Goal: Task Accomplishment & Management: Manage account settings

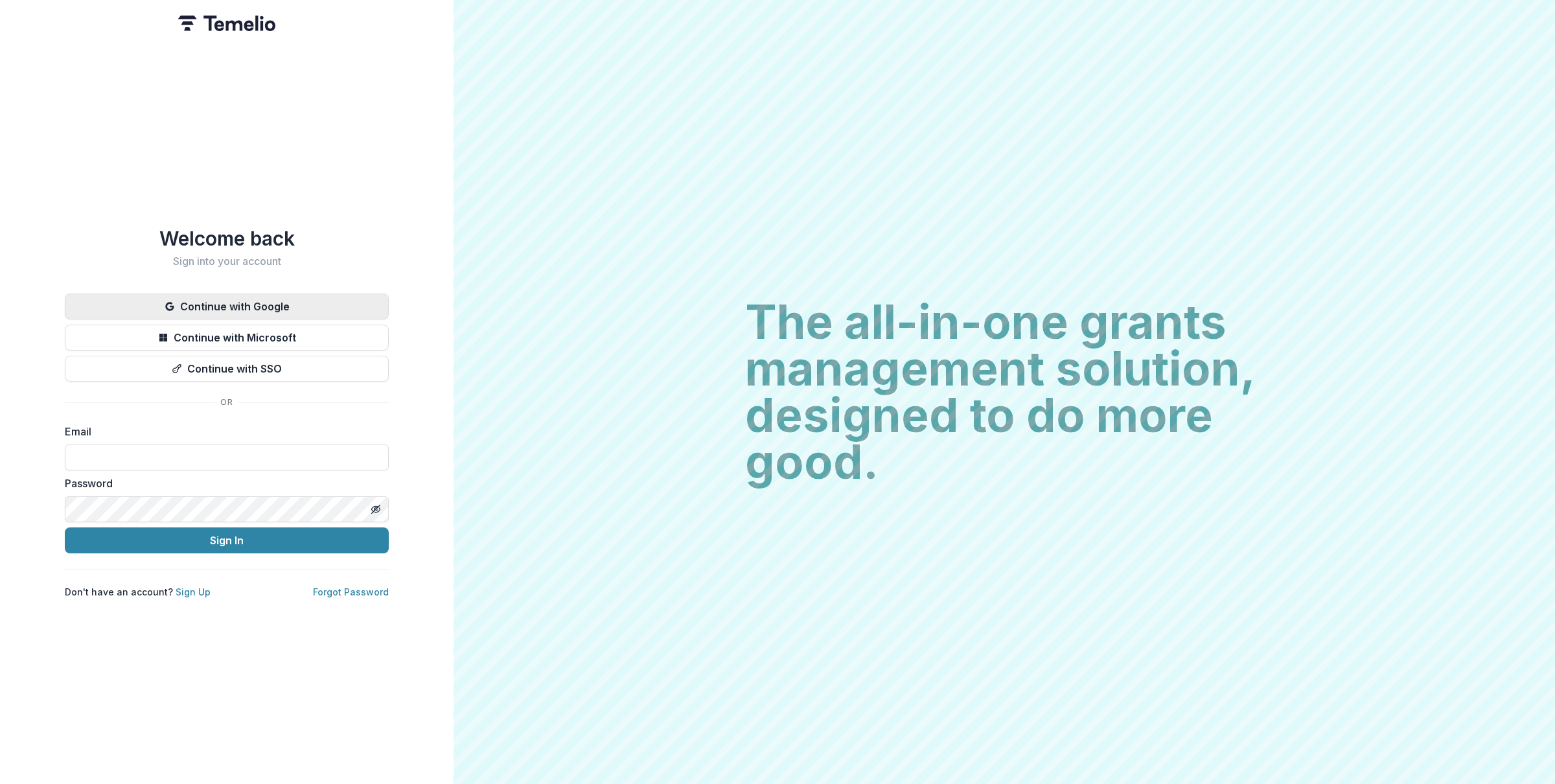
click at [300, 293] on button "Continue with Google" at bounding box center [227, 306] width 324 height 26
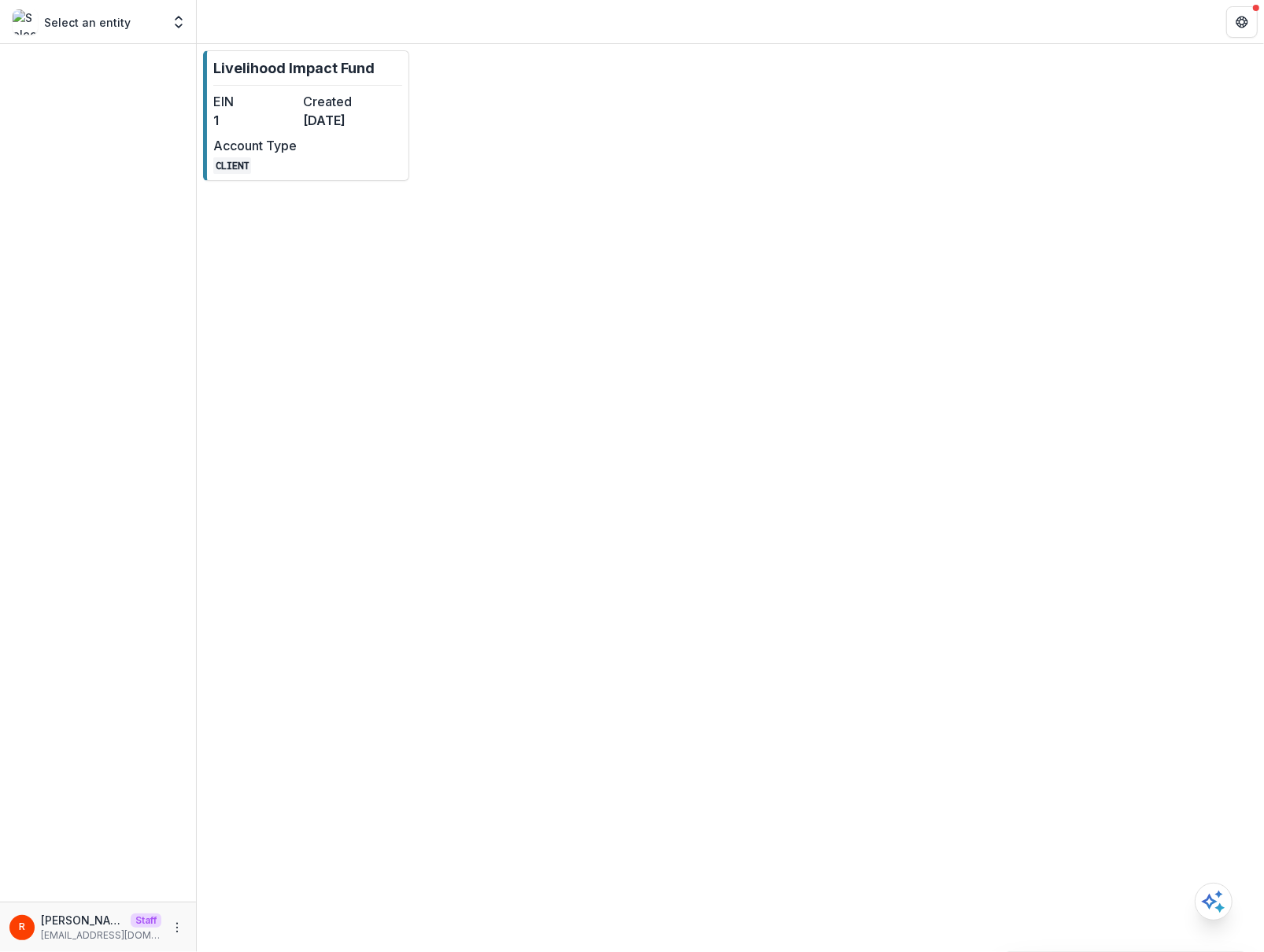
click at [1082, 496] on div "Livelihood Impact Fund EIN 1 Created 7 months ago Account Type CLIENT" at bounding box center [729, 497] width 1067 height 907
click at [1063, 650] on div "Livelihood Impact Fund EIN 1 Created 7 months ago Account Type CLIENT" at bounding box center [729, 497] width 1067 height 907
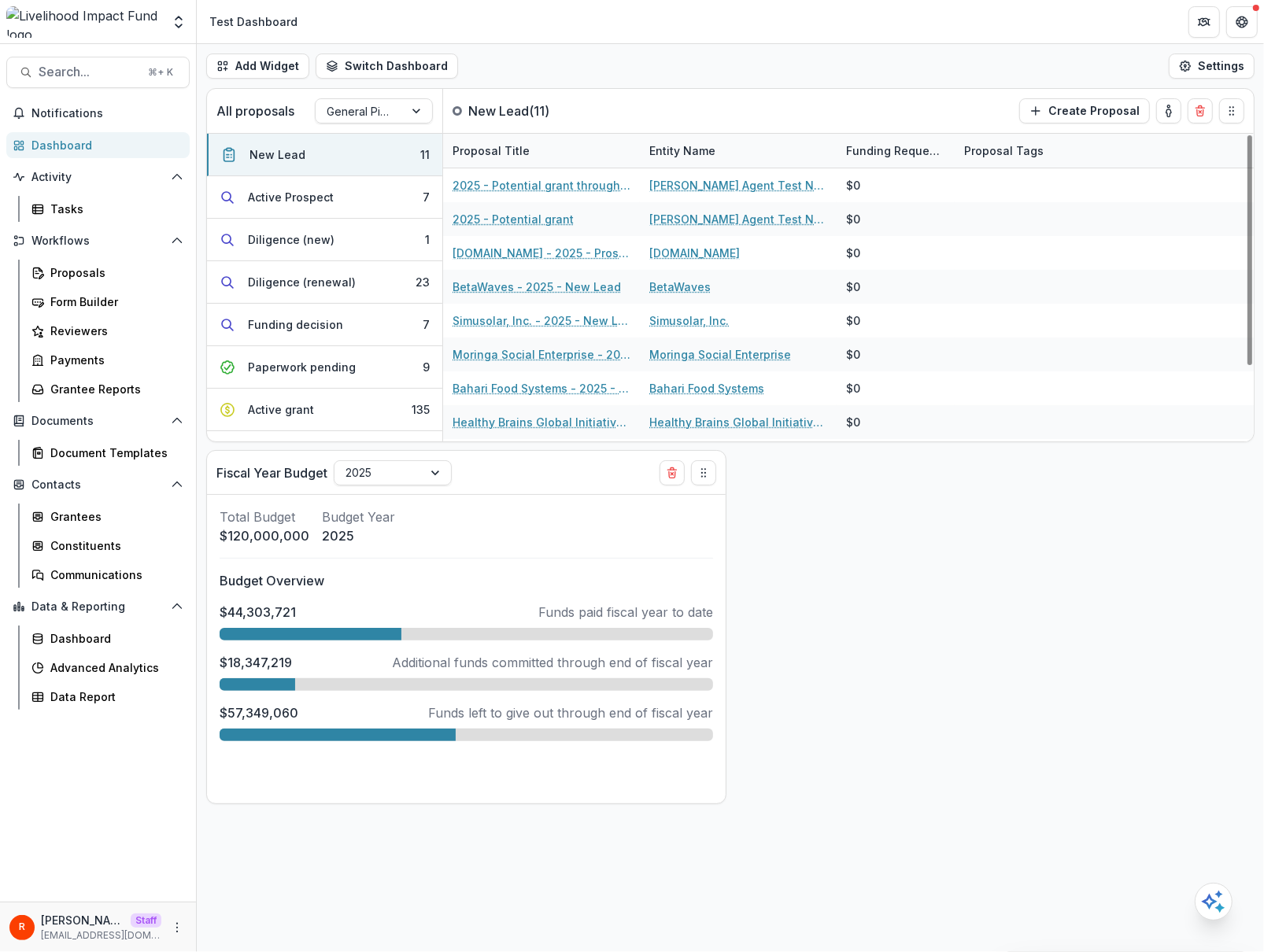
click at [889, 79] on div "Add Widget Switch Dashboard Test Dashboard General Dashboard Aude Dashboard New…" at bounding box center [729, 65] width 1067 height 44
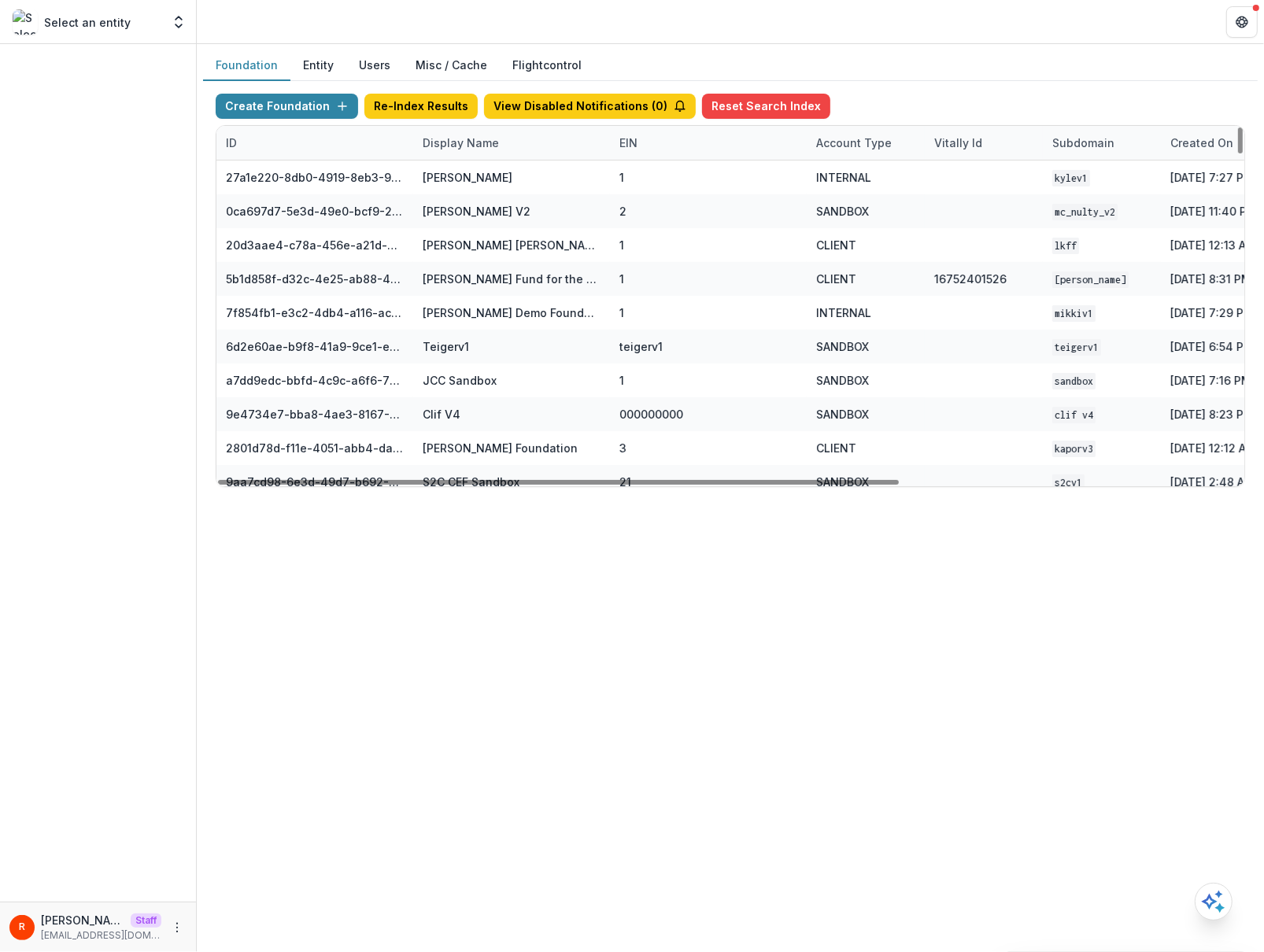
click at [446, 66] on button "Misc / Cache" at bounding box center [451, 65] width 97 height 31
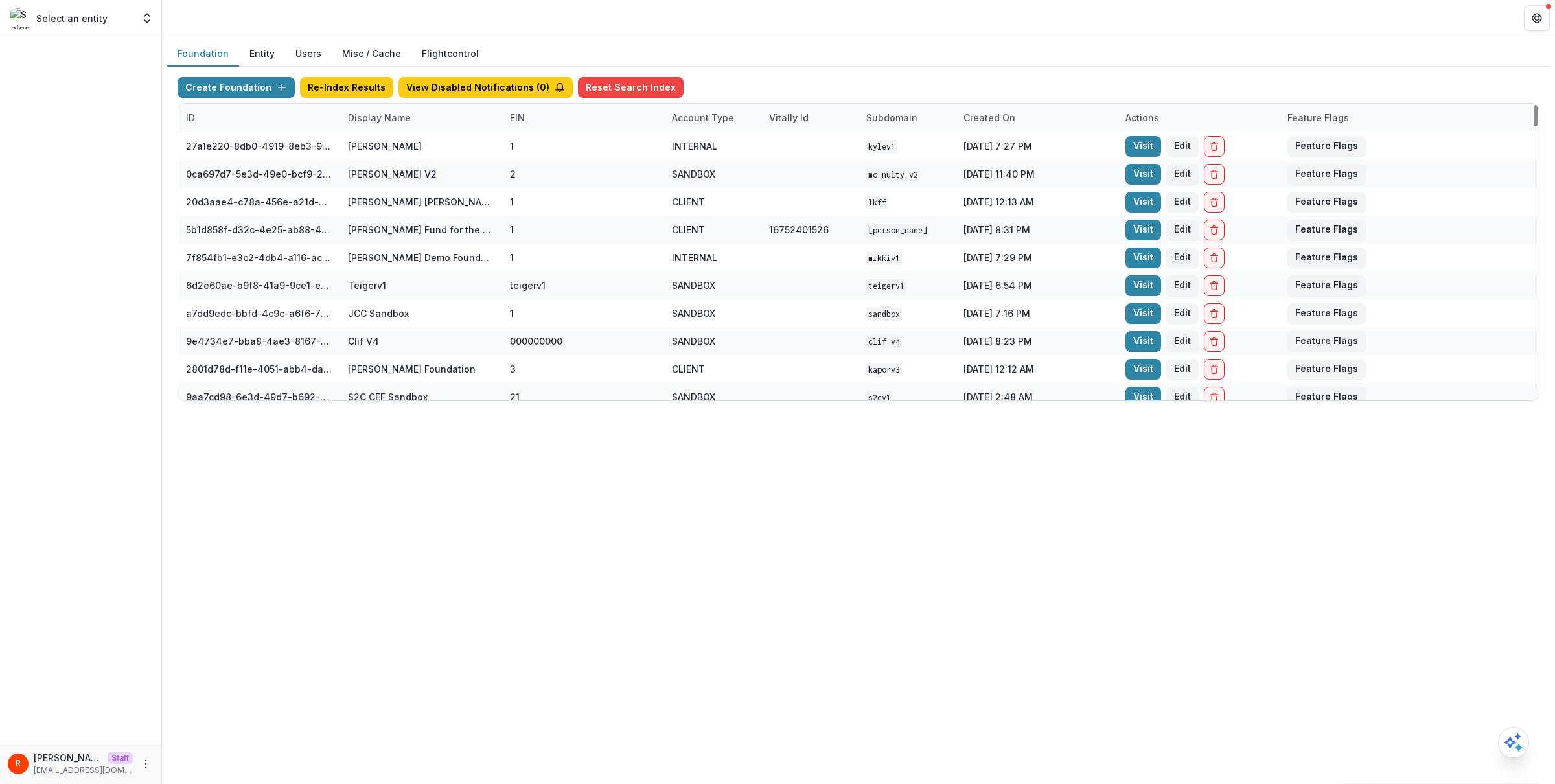
click at [412, 109] on div "Display Name" at bounding box center [420, 117] width 162 height 28
click at [410, 151] on input at bounding box center [420, 147] width 154 height 20
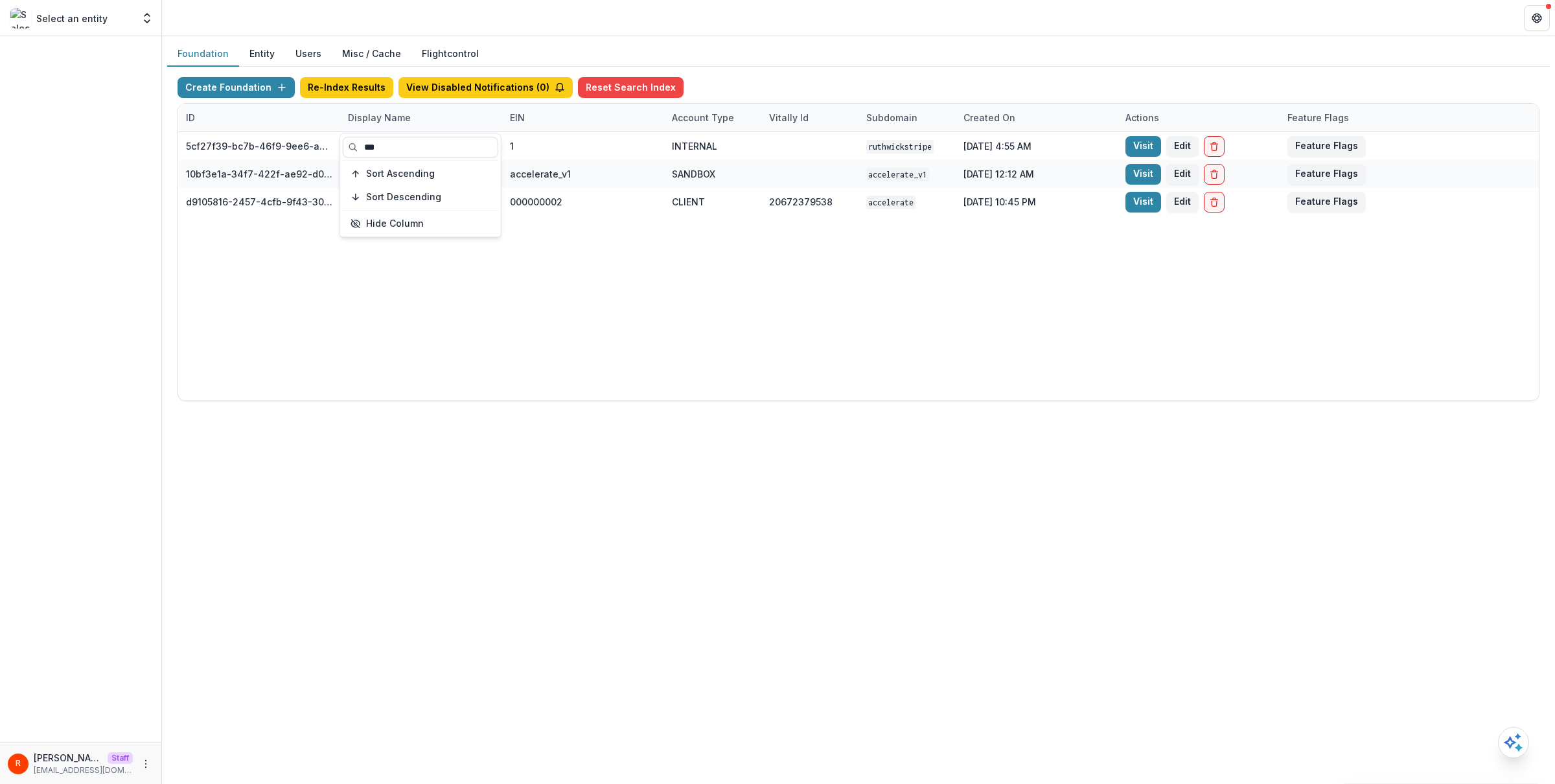
type input "***"
click at [640, 313] on div "5cf27f39-bc7b-46f9-9ee6-a7b54b12c735 Ruthwick Stripe Account 1 INTERNAL ruthwic…" at bounding box center [858, 266] width 1360 height 268
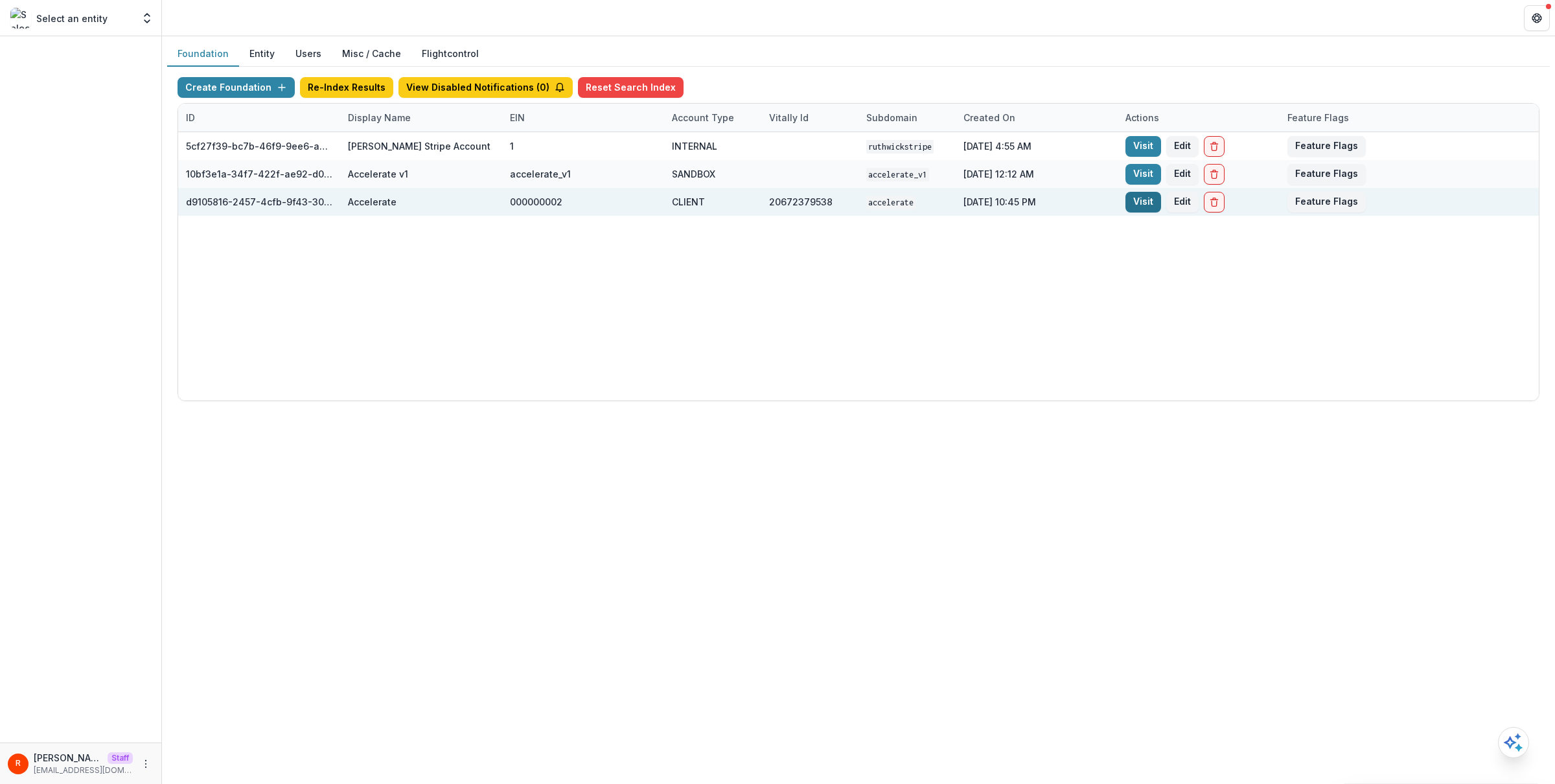
click at [1143, 204] on link "Visit" at bounding box center [1143, 202] width 35 height 20
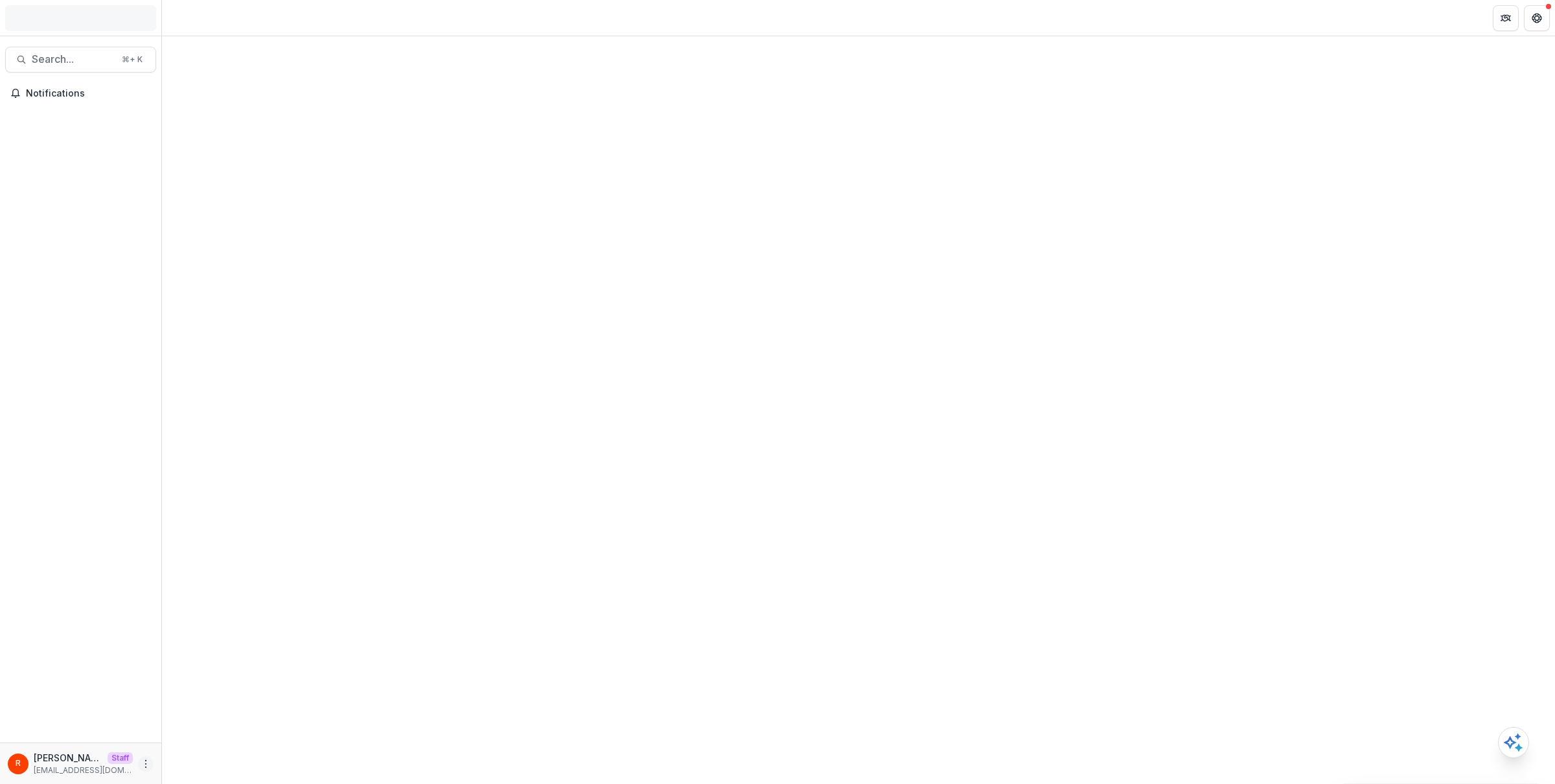
click at [147, 764] on icon "More" at bounding box center [145, 764] width 10 height 10
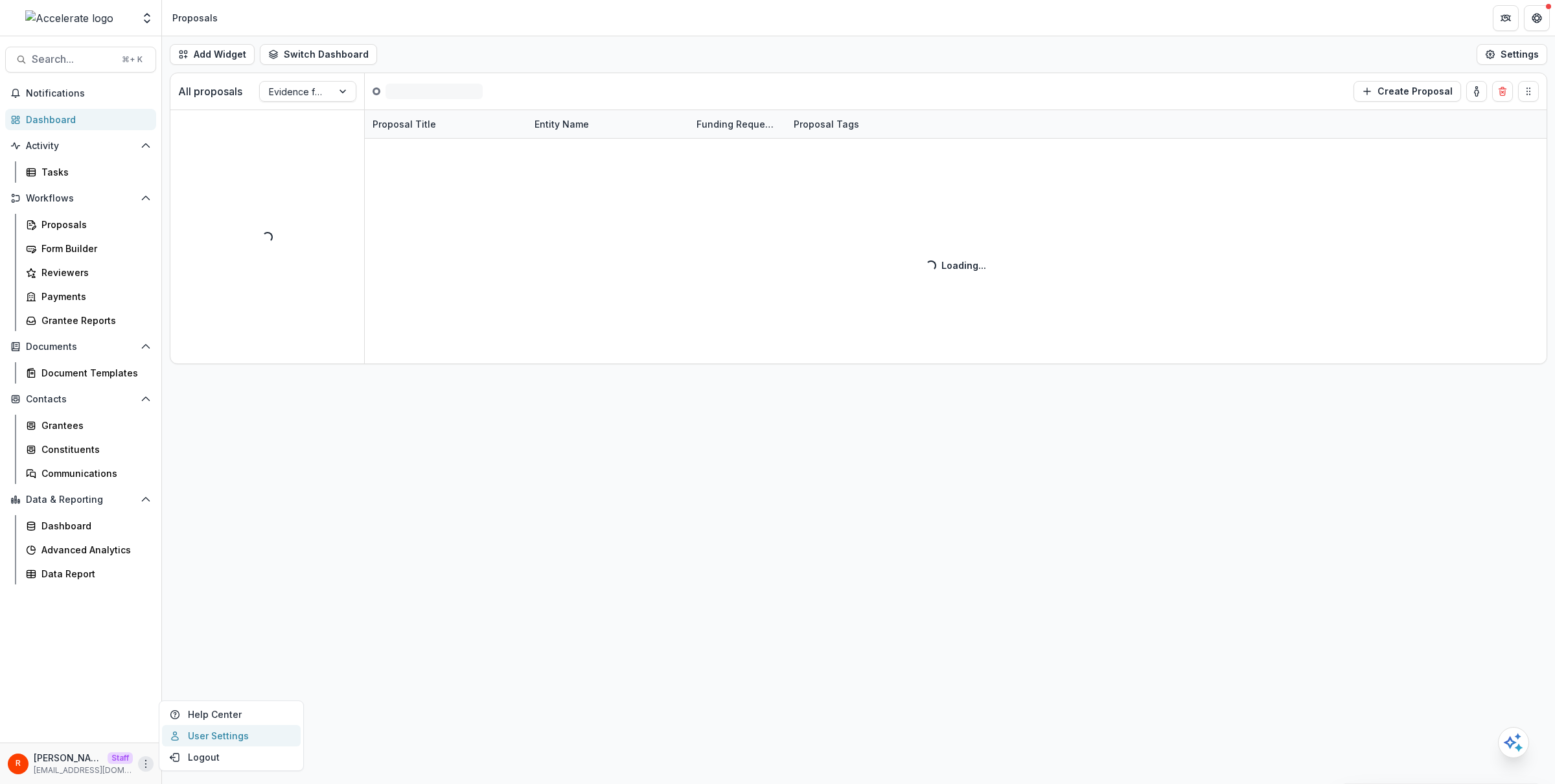
click at [224, 731] on link "User Settings" at bounding box center [231, 735] width 139 height 21
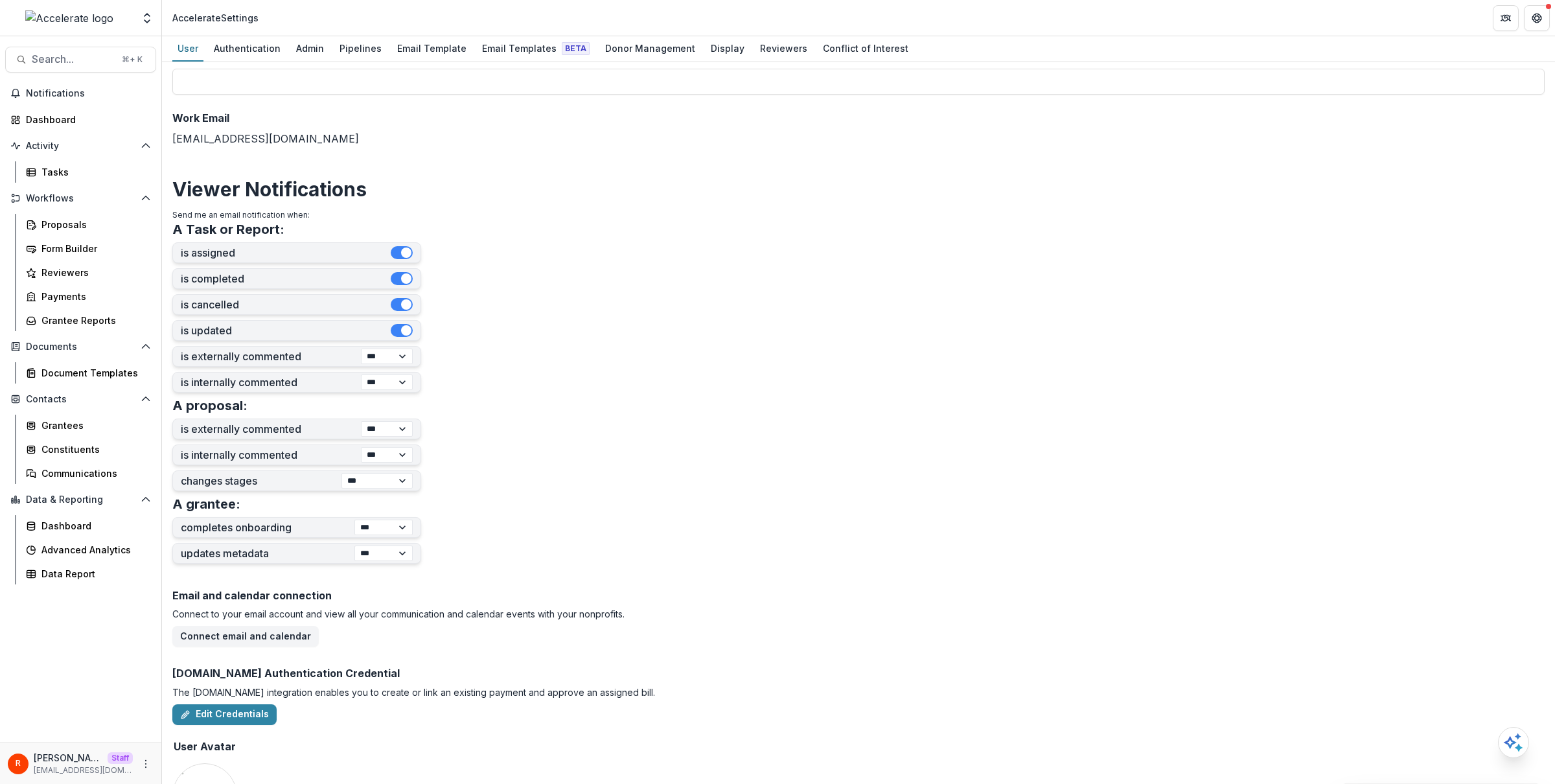
scroll to position [279, 0]
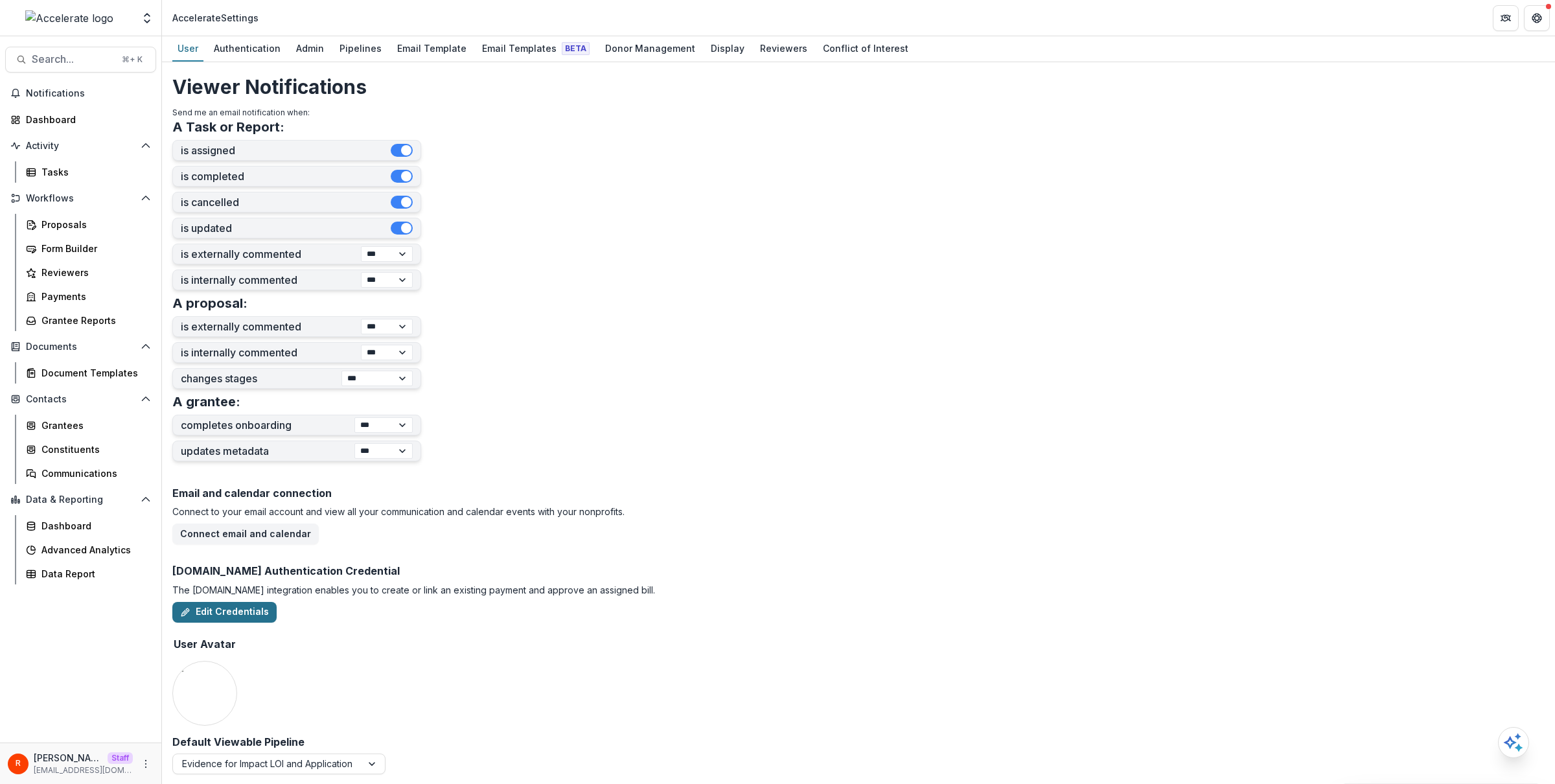
click at [232, 607] on button "Edit Credentials" at bounding box center [225, 612] width 104 height 20
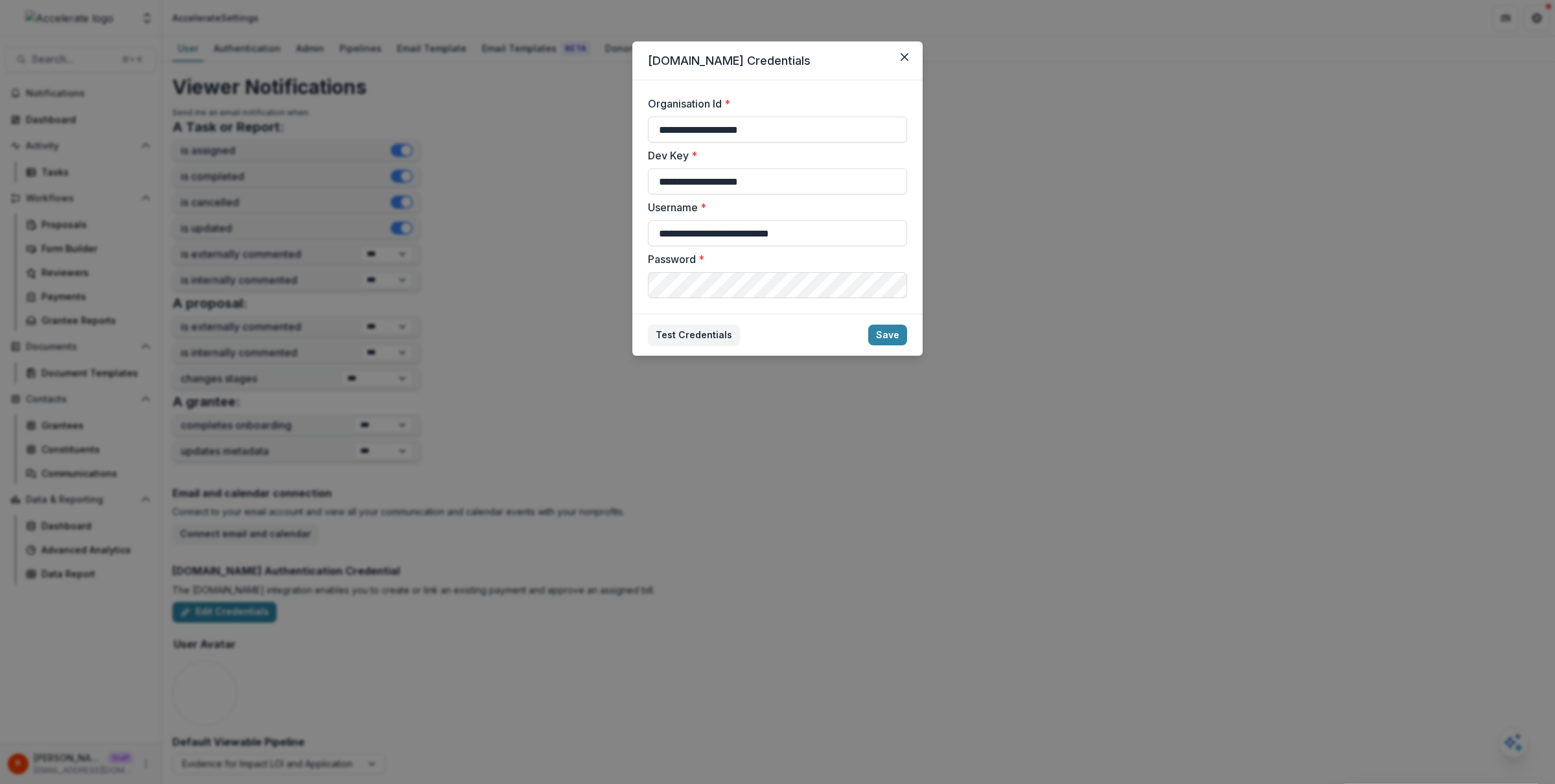
click at [507, 504] on div "**********" at bounding box center [778, 392] width 1555 height 784
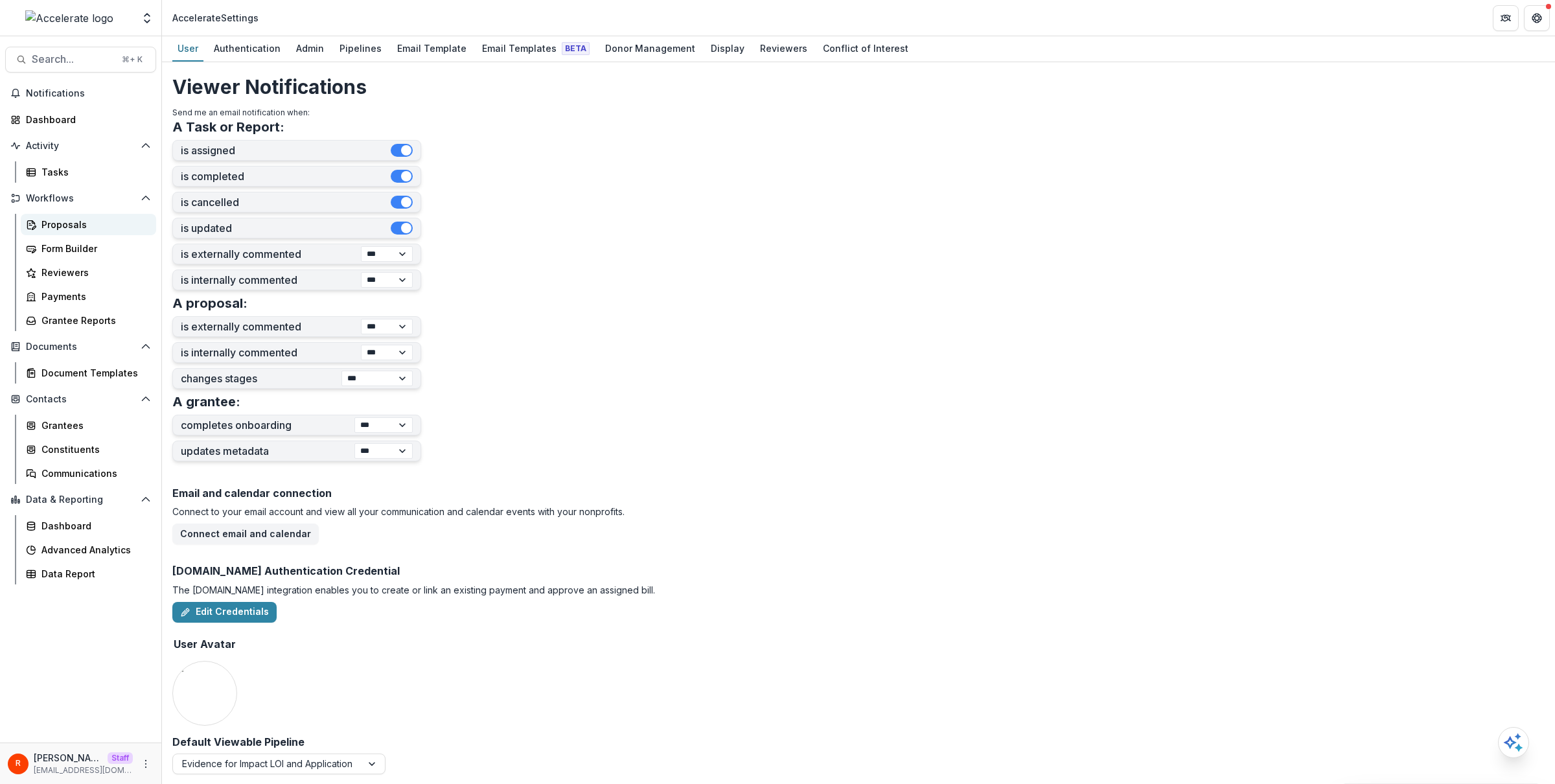
click at [71, 218] on div "Proposals" at bounding box center [94, 224] width 104 height 14
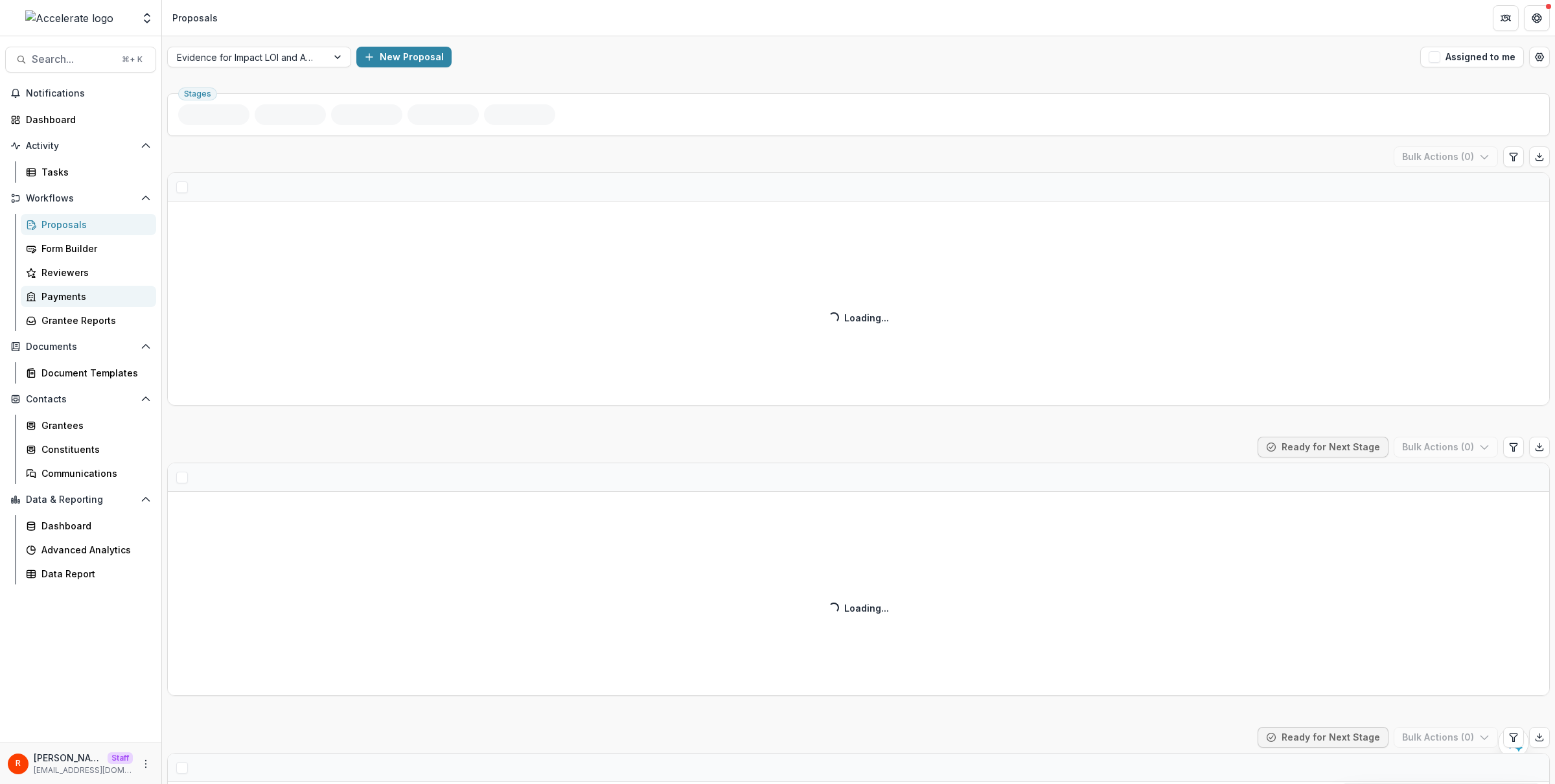
click at [65, 300] on div "Payments" at bounding box center [94, 296] width 104 height 14
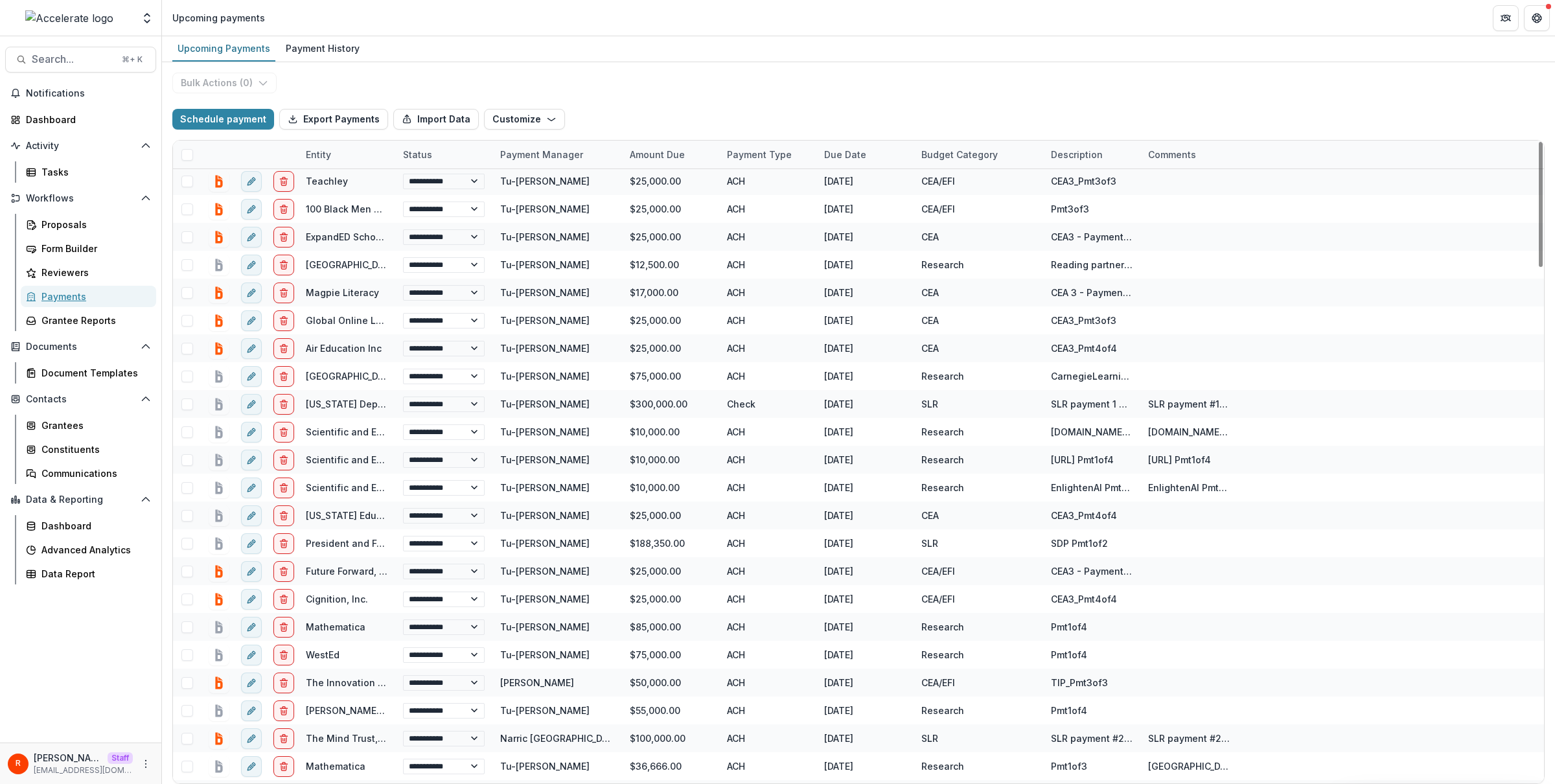
scroll to position [13, 0]
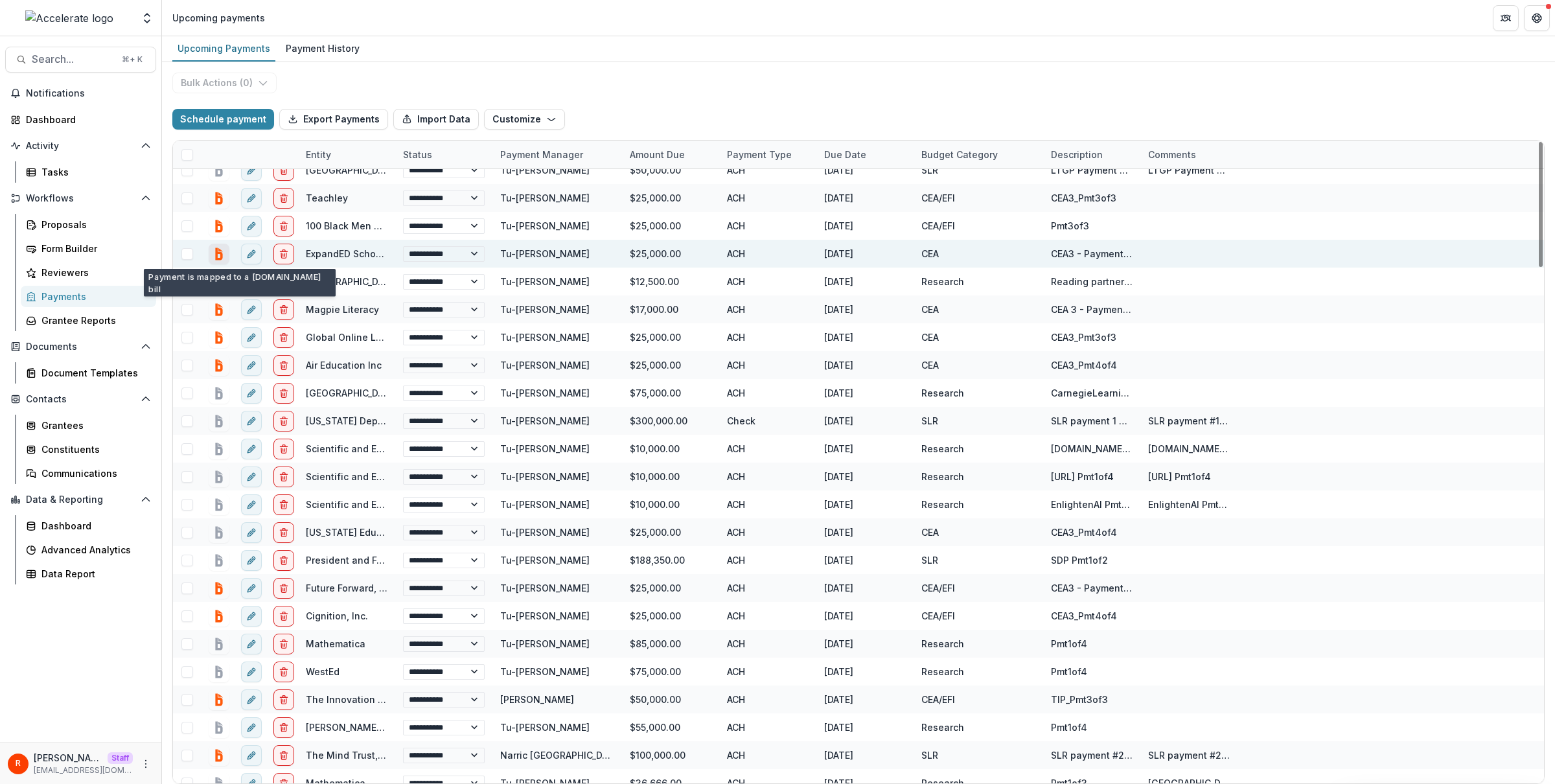
click at [220, 255] on icon "bill.com-connect" at bounding box center [219, 254] width 18 height 18
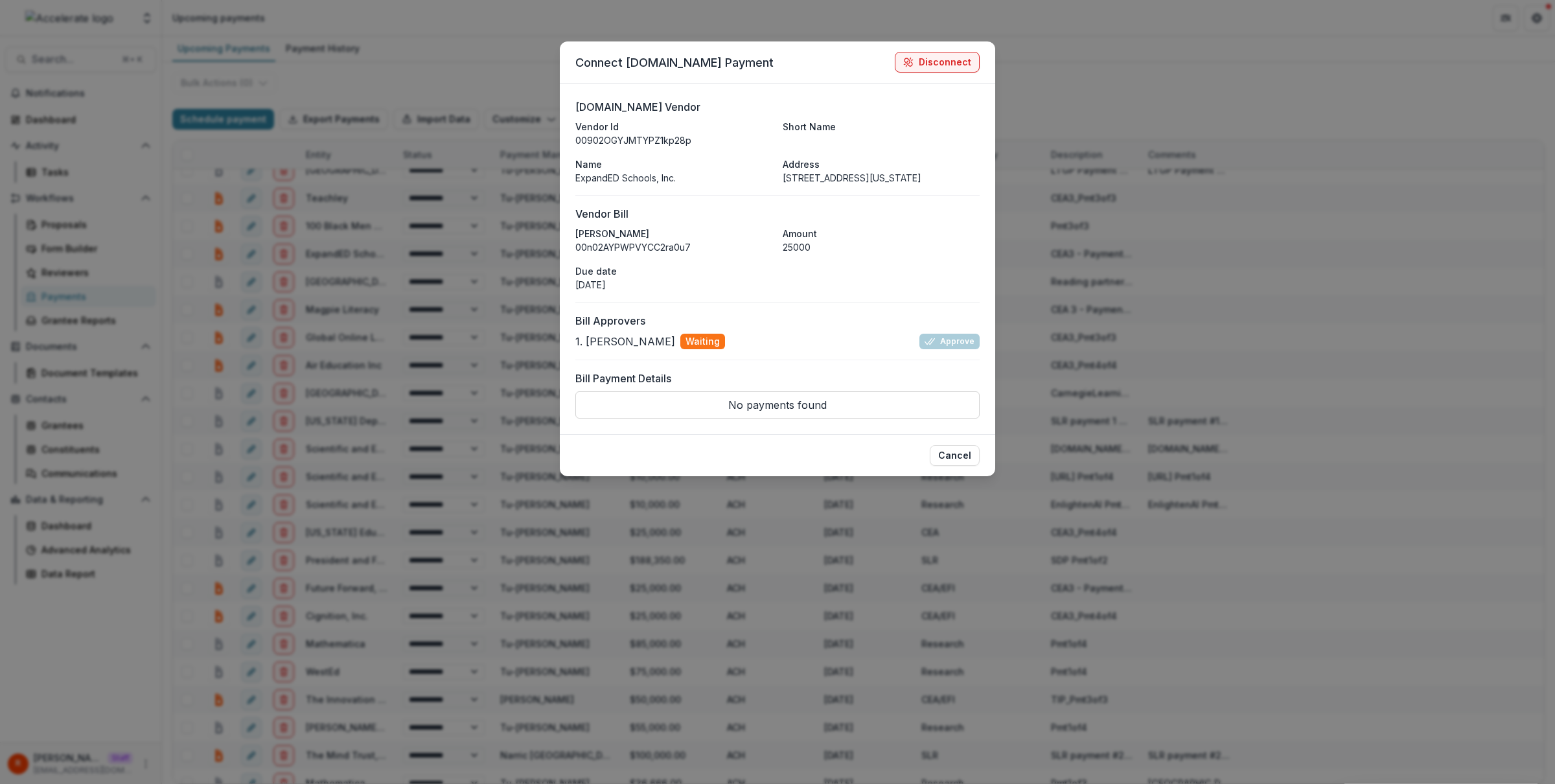
click at [375, 264] on div "Connect Bill.com Payment Disconnect Bill.com Vendor Vendor Id 00902OGYJMTYPZ1kp…" at bounding box center [778, 392] width 1555 height 784
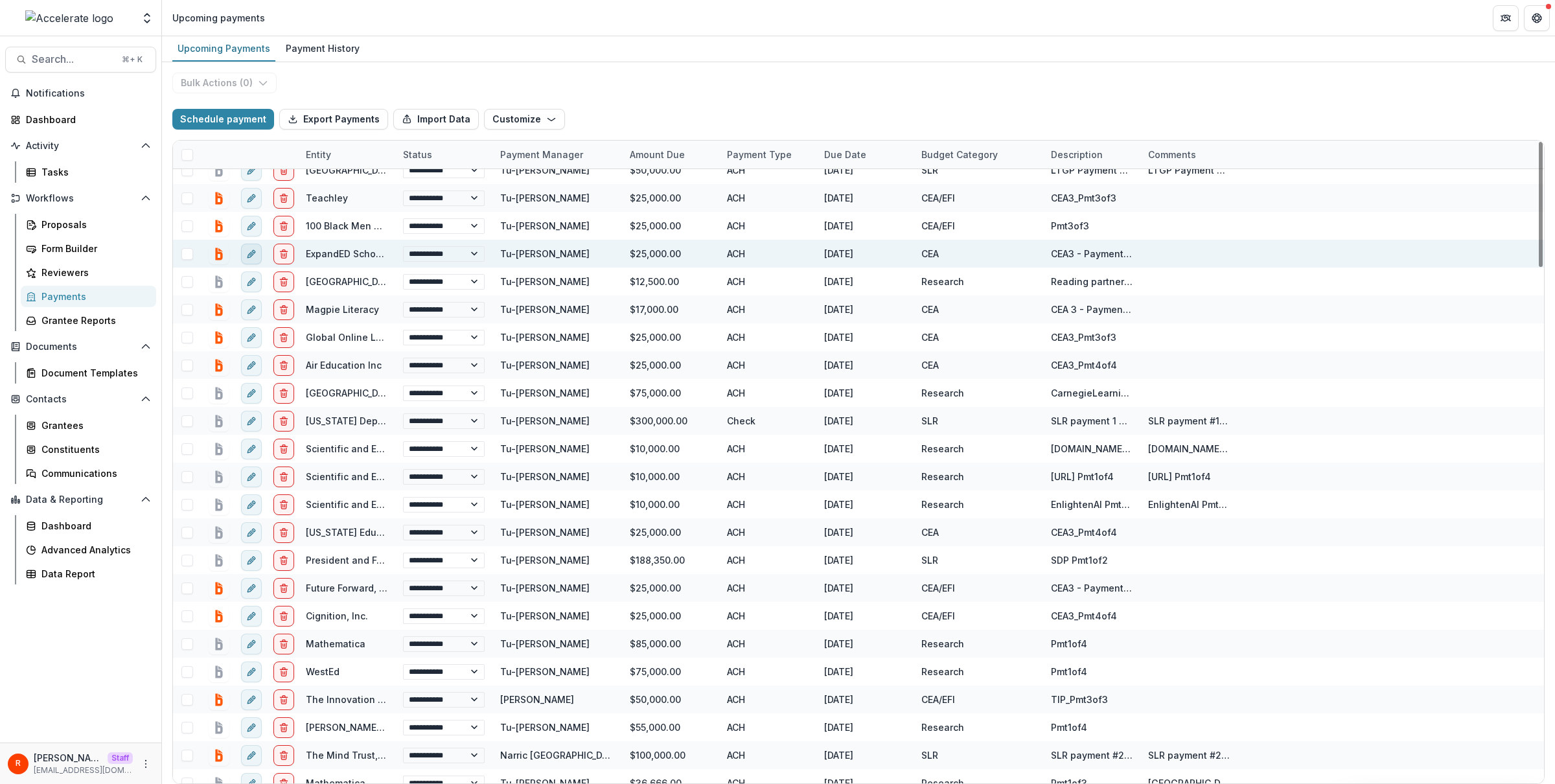
click at [244, 252] on button "edit" at bounding box center [251, 254] width 20 height 20
select select "**********"
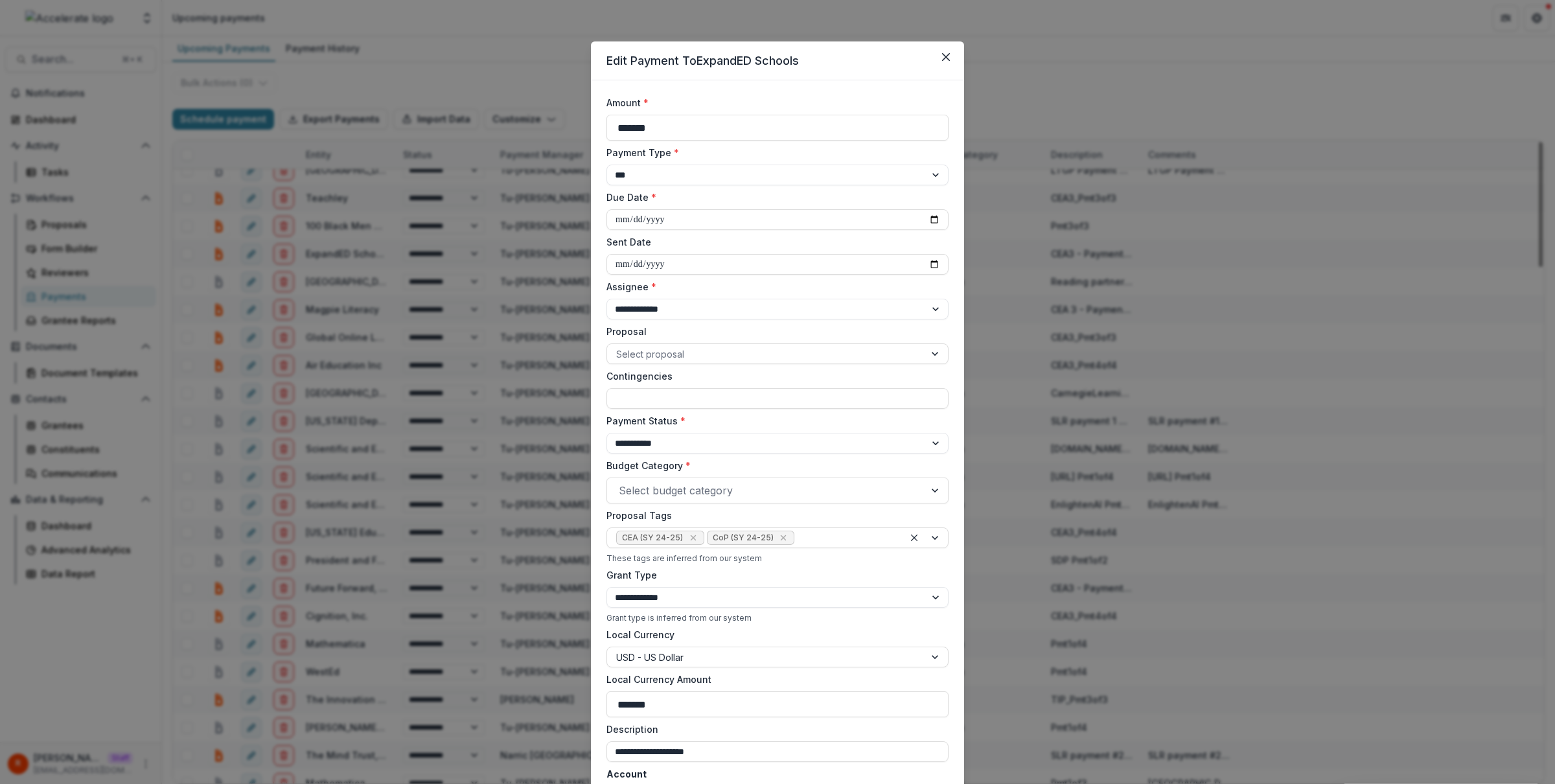
drag, startPoint x: 339, startPoint y: 259, endPoint x: 347, endPoint y: 259, distance: 8.0
click at [339, 259] on div "**********" at bounding box center [778, 392] width 1555 height 784
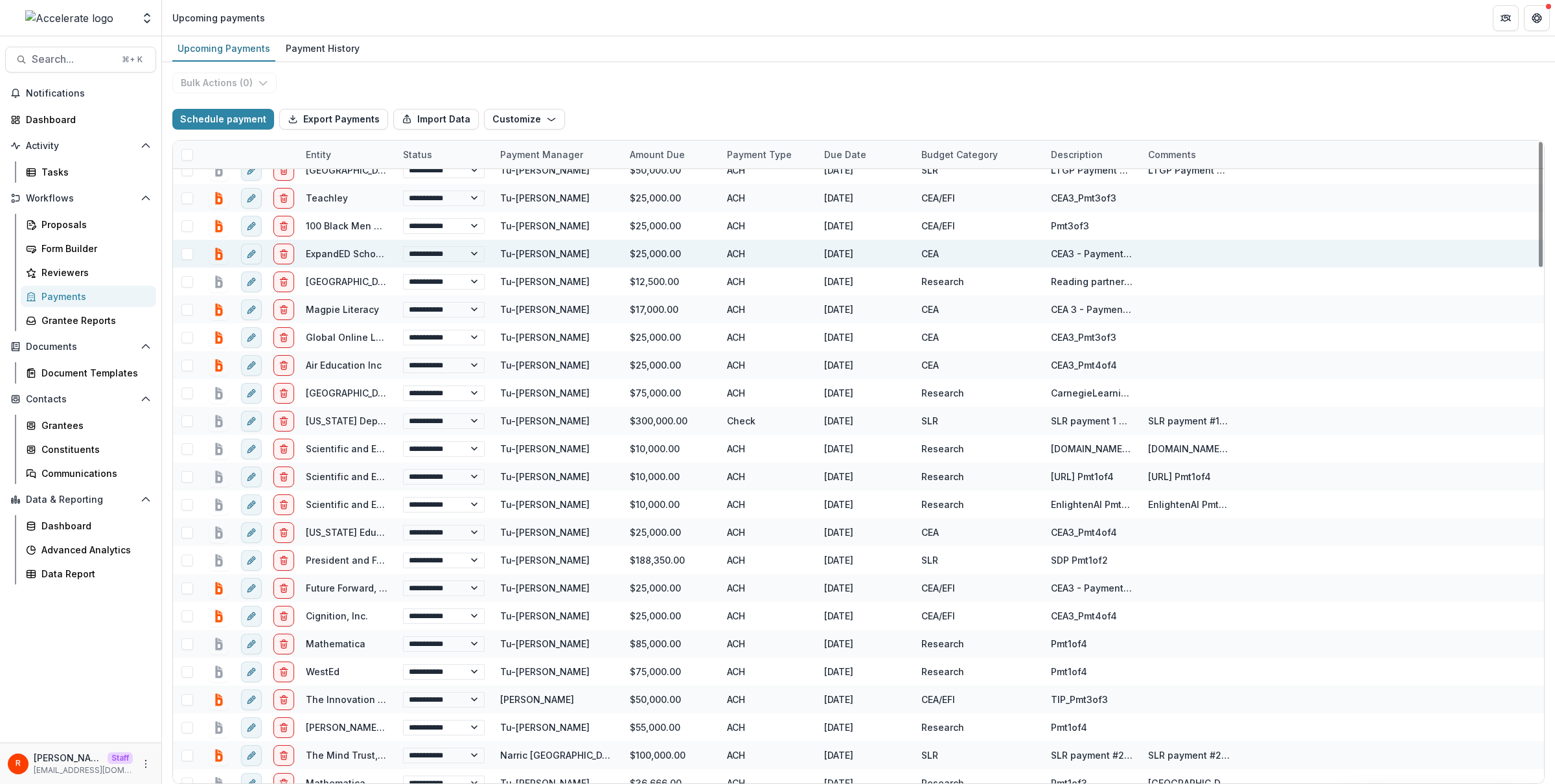
click at [357, 259] on link "ExpandED Schools" at bounding box center [347, 254] width 83 height 11
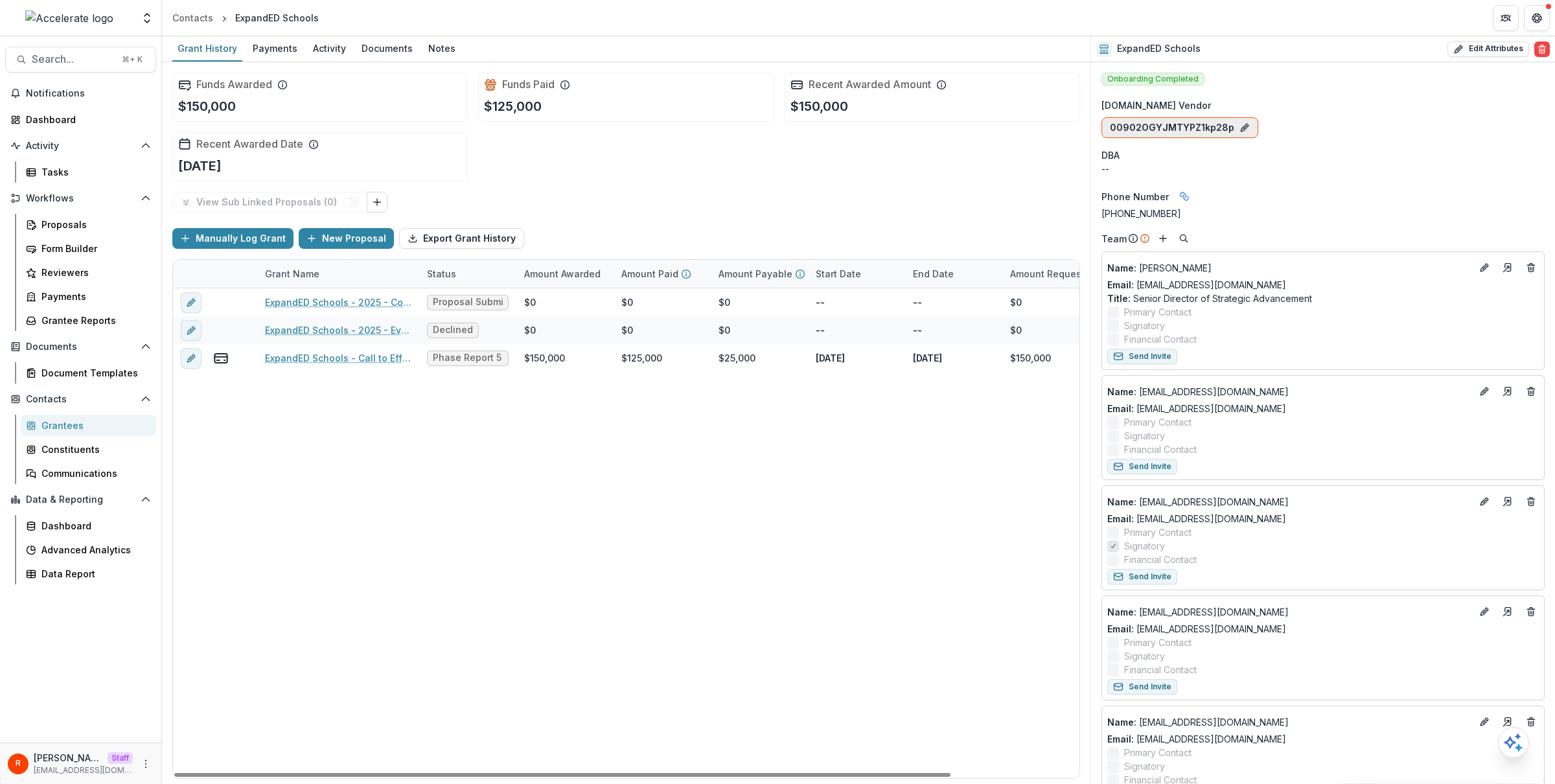
click at [1208, 130] on button "00902OGYJMTYPZ1kp28p" at bounding box center [1180, 128] width 157 height 20
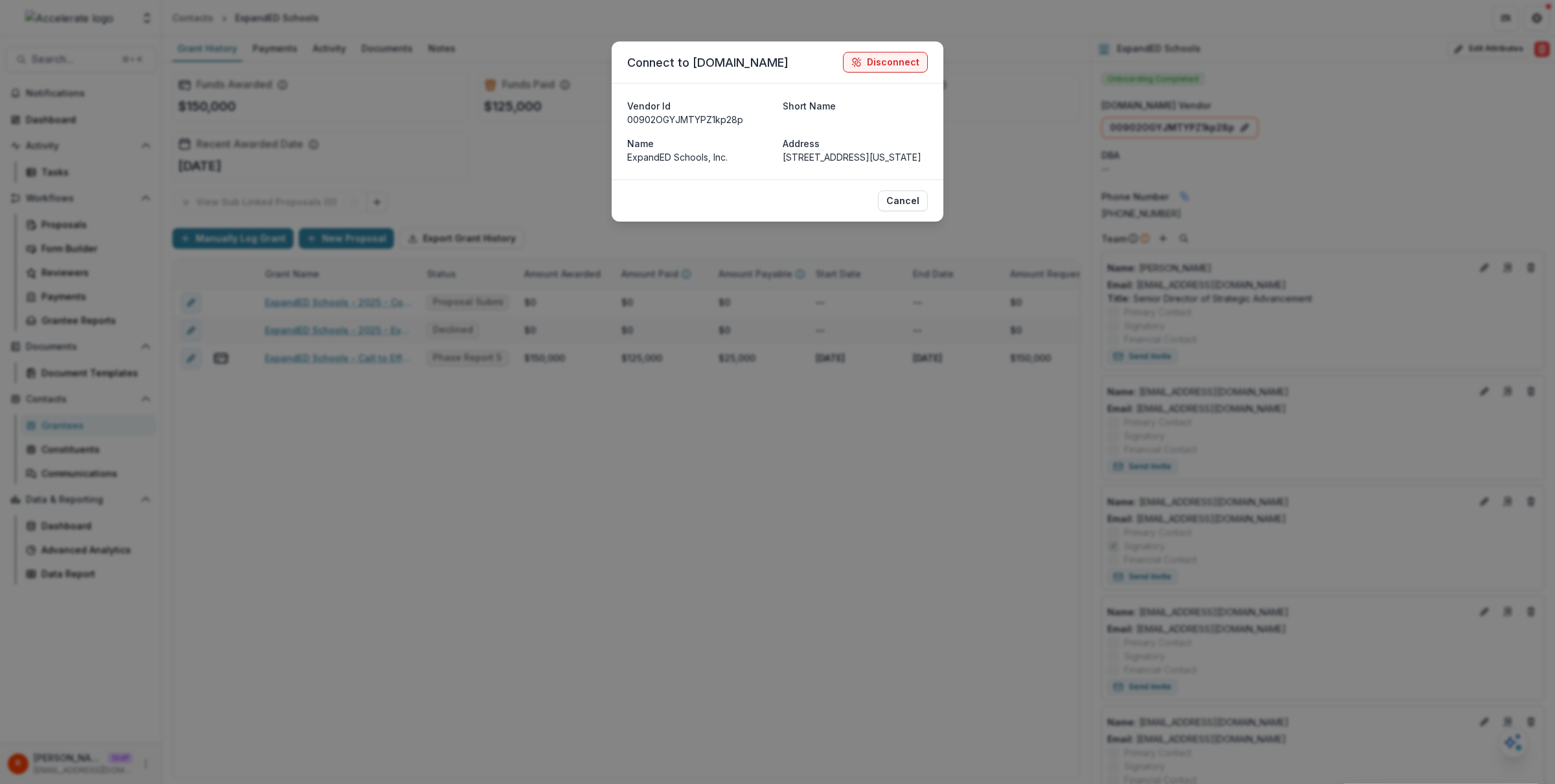
click at [1048, 155] on div "Connect to Bill.com Disconnect Vendor Id 00902OGYJMTYPZ1kp28p Short Name Name E…" at bounding box center [778, 392] width 1555 height 784
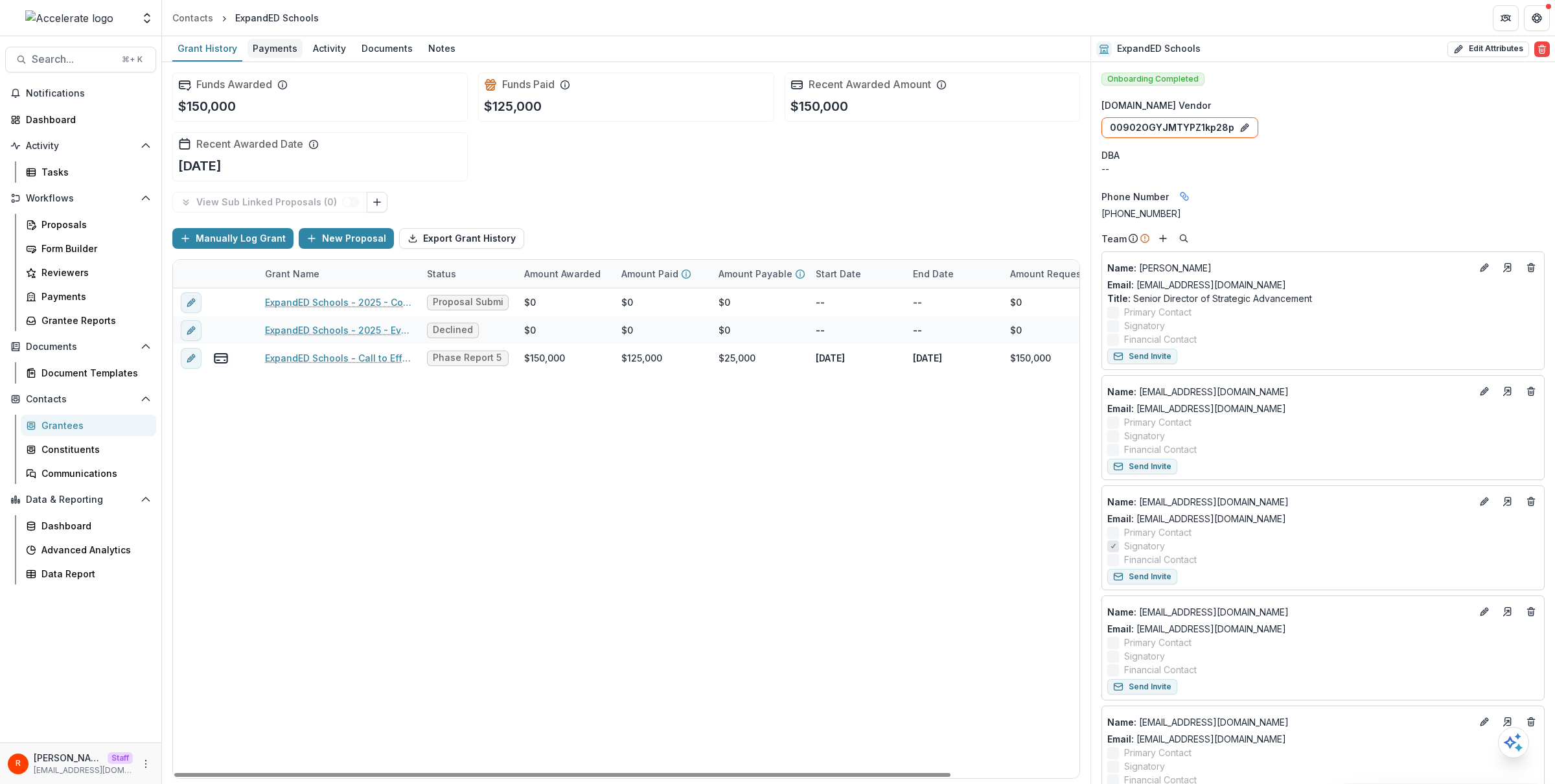
click at [271, 47] on div "Payments" at bounding box center [275, 48] width 55 height 19
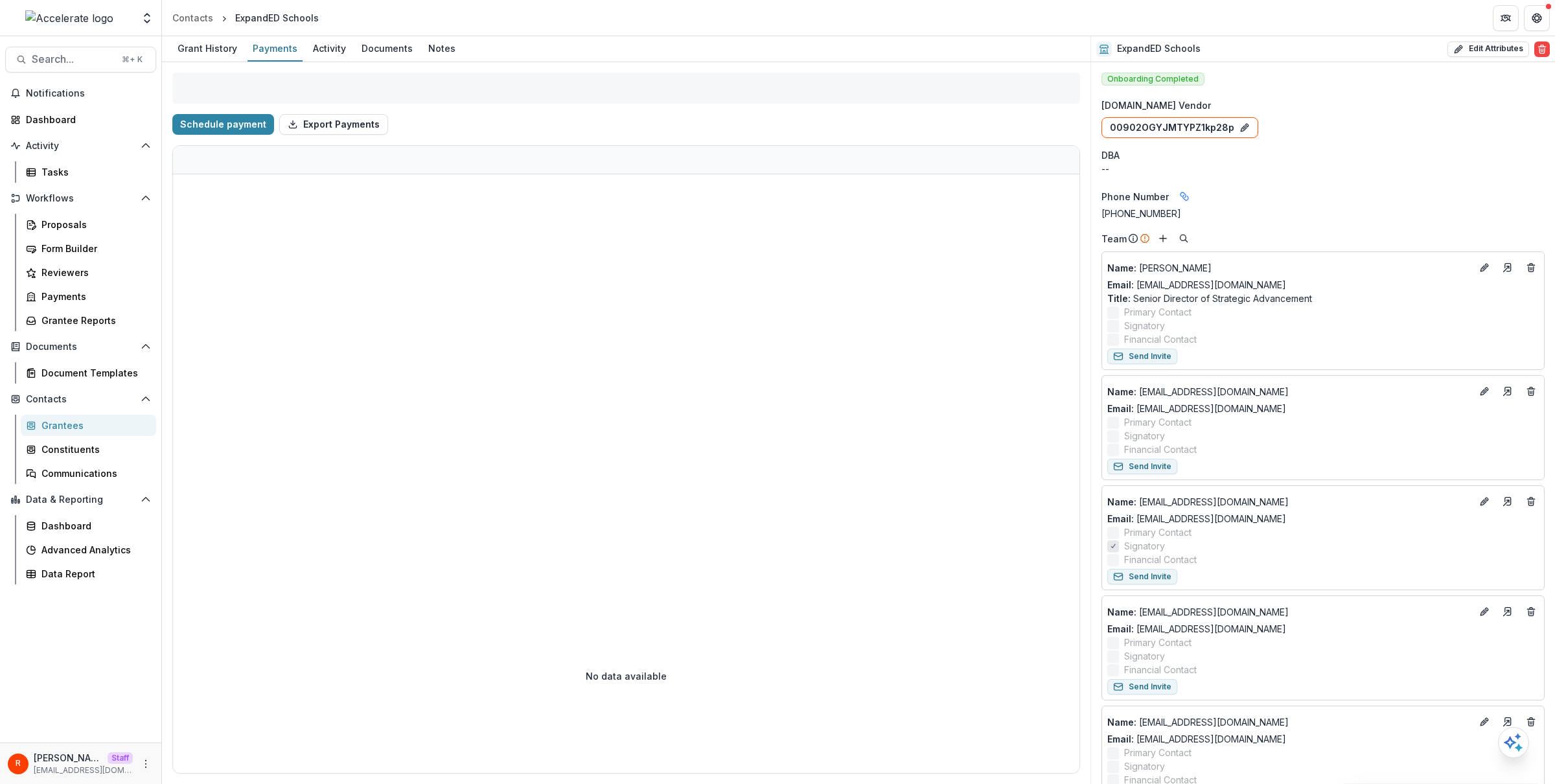
select select "****"
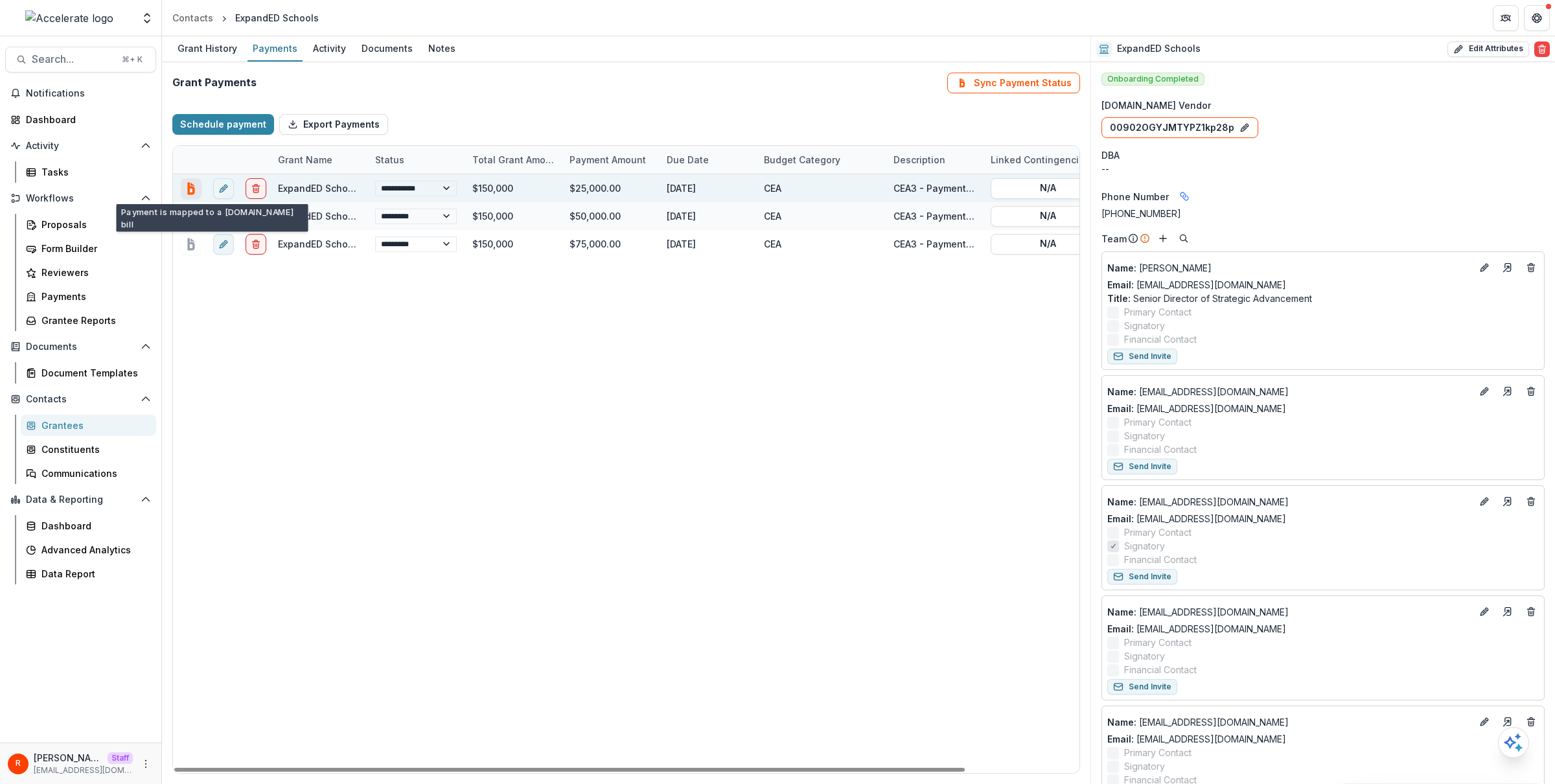
click at [190, 186] on icon "bill.com-connect" at bounding box center [190, 188] width 7 height 12
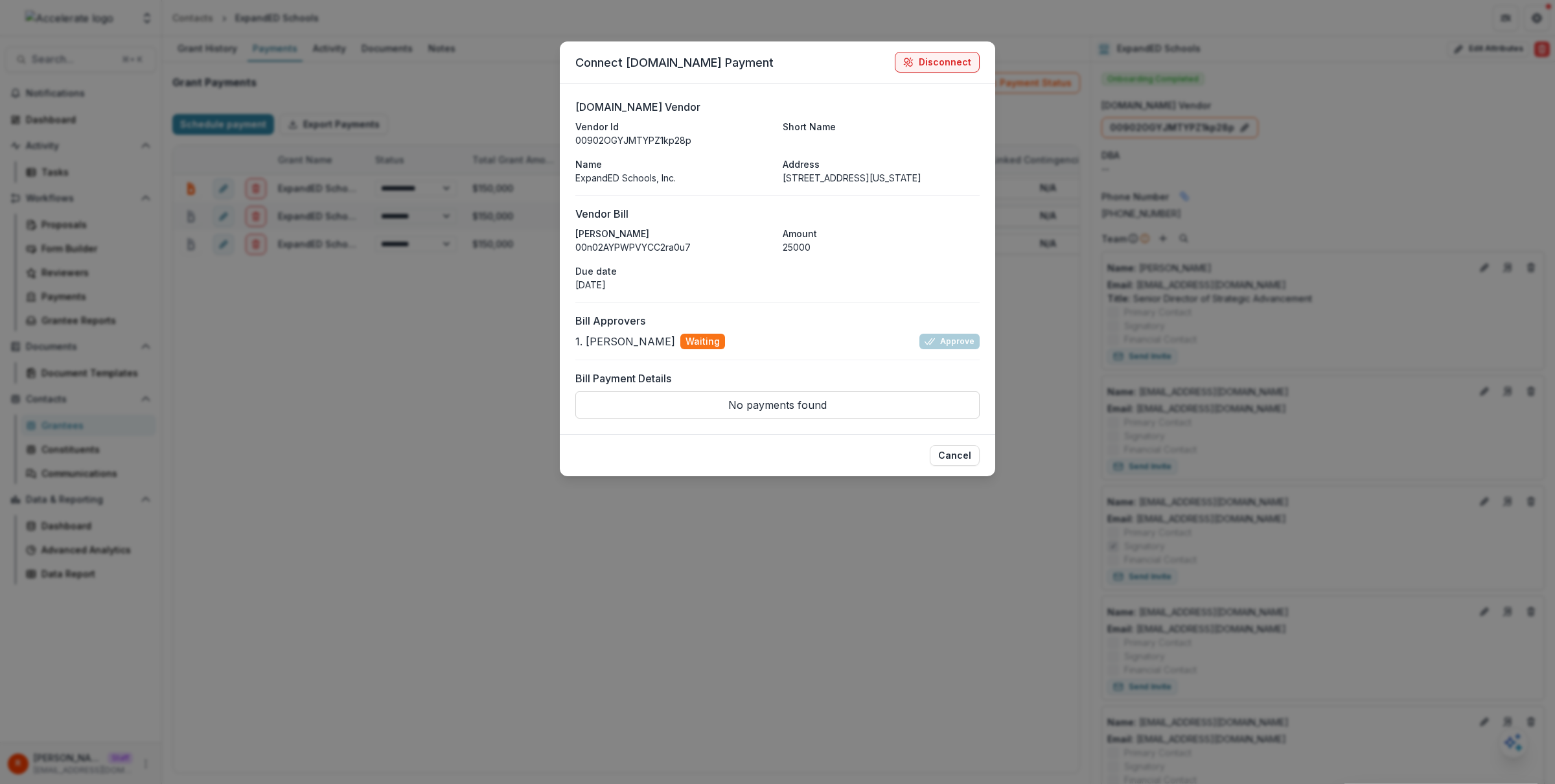
click at [317, 352] on div "Connect Bill.com Payment Disconnect Bill.com Vendor Vendor Id 00902OGYJMTYPZ1kp…" at bounding box center [778, 392] width 1555 height 784
